Goal: Navigation & Orientation: Find specific page/section

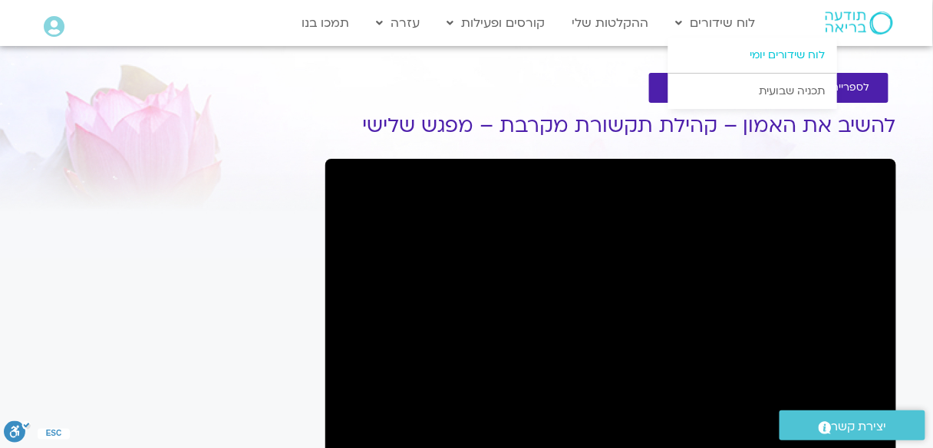
click at [778, 52] on link "לוח שידורים יומי" at bounding box center [753, 55] width 169 height 35
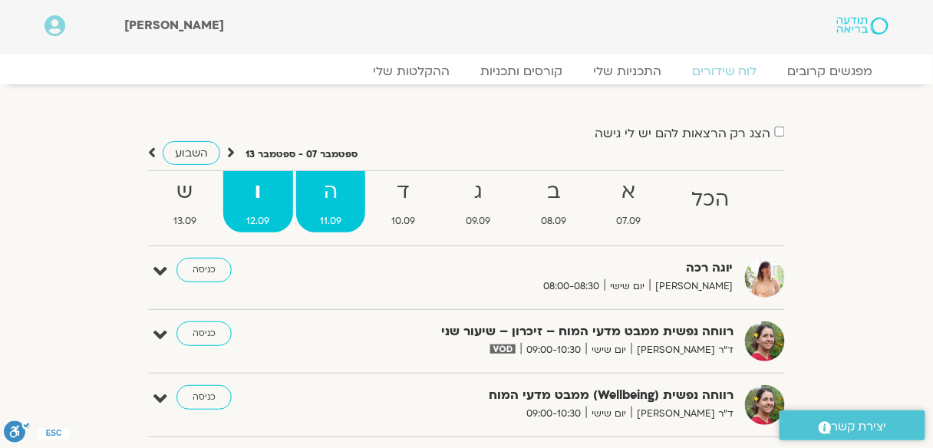
click at [329, 198] on strong "ה" at bounding box center [330, 192] width 69 height 35
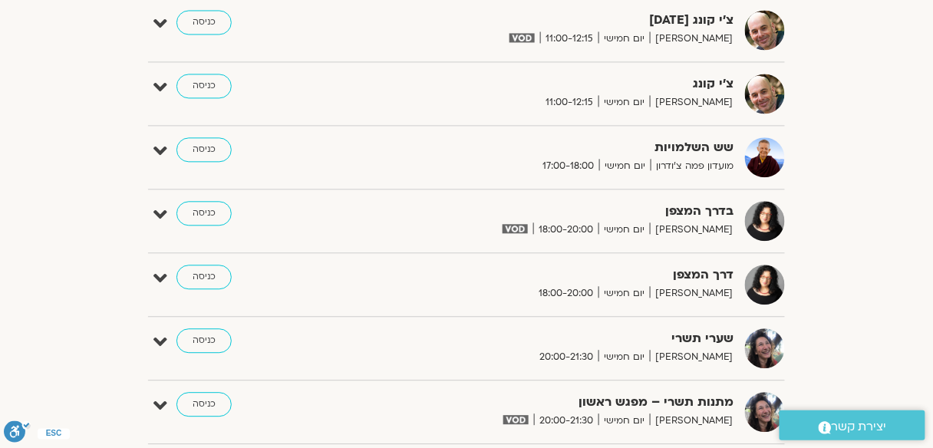
scroll to position [798, 0]
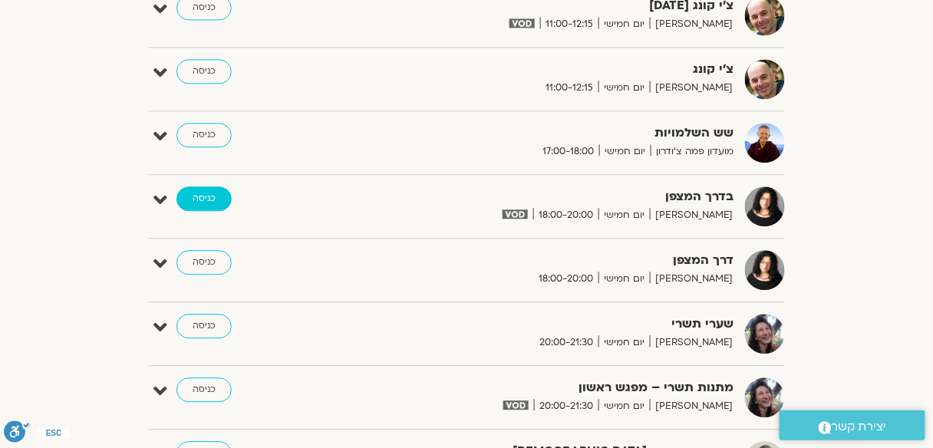
click at [201, 193] on link "כניסה" at bounding box center [204, 199] width 55 height 25
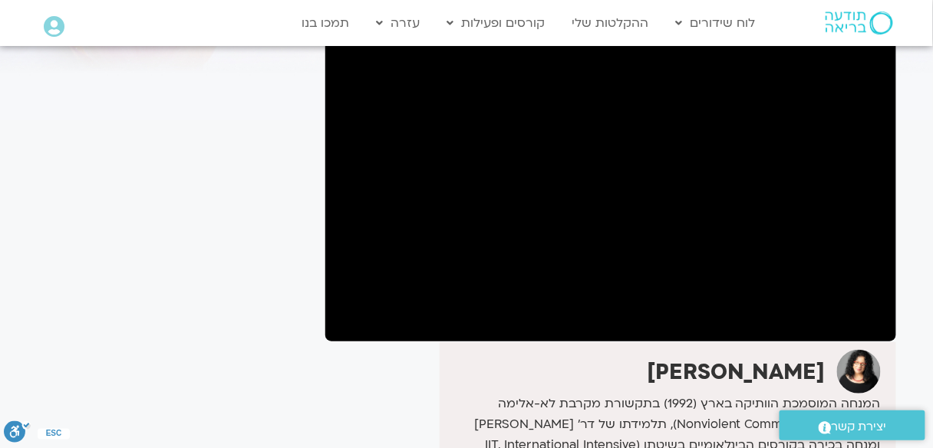
scroll to position [56, 0]
